Goal: Task Accomplishment & Management: Manage account settings

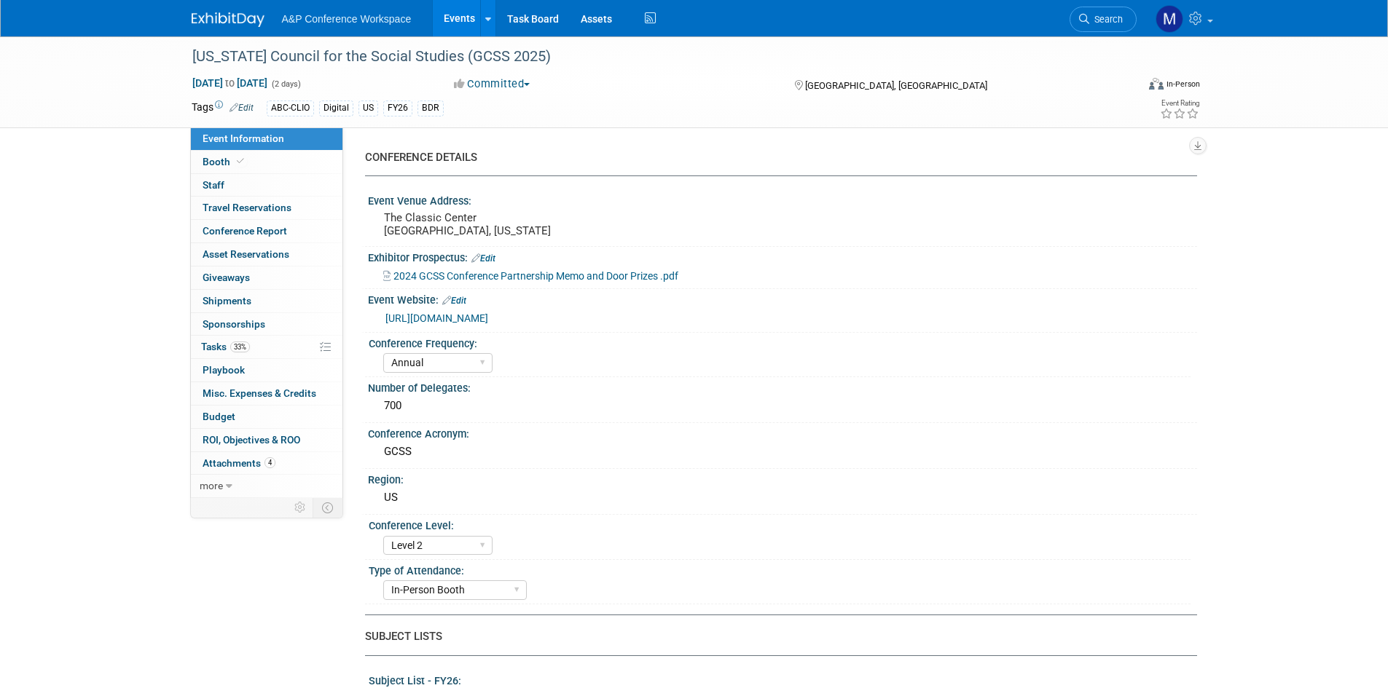
select select "Annual"
select select "Level 2"
select select "In-Person Booth"
select select "Schools"
select select "Bloomsbury Digital Resources"
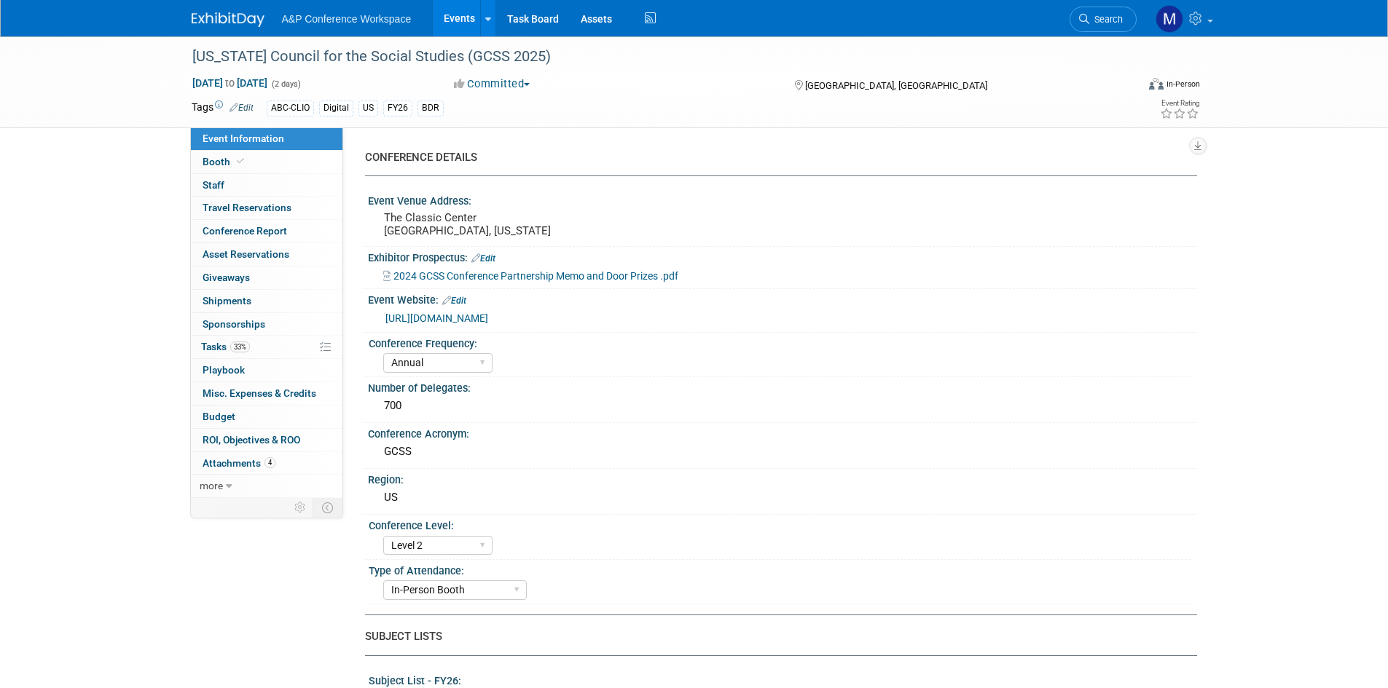
select select "[PERSON_NAME]"
select select "BDR Product Awareness and Trial Generation​"
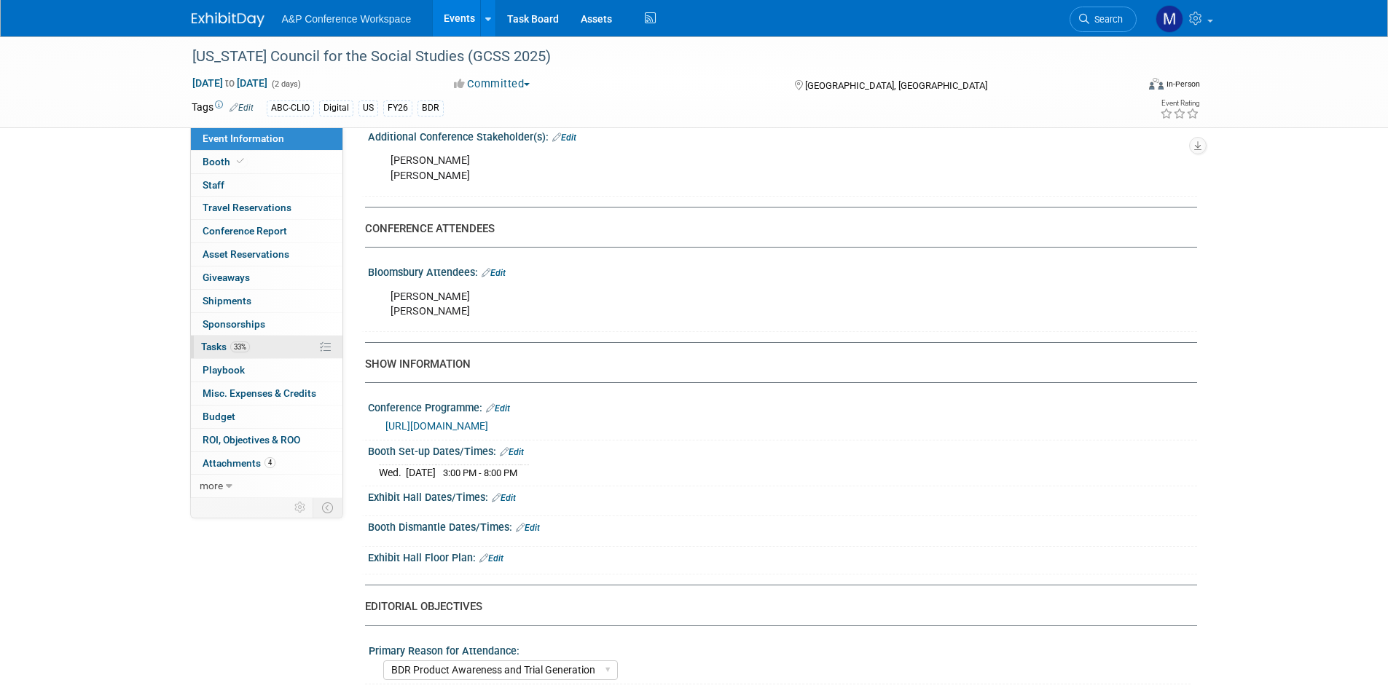
click at [214, 353] on link "33% Tasks 33%" at bounding box center [267, 347] width 152 height 23
